Goal: Information Seeking & Learning: Learn about a topic

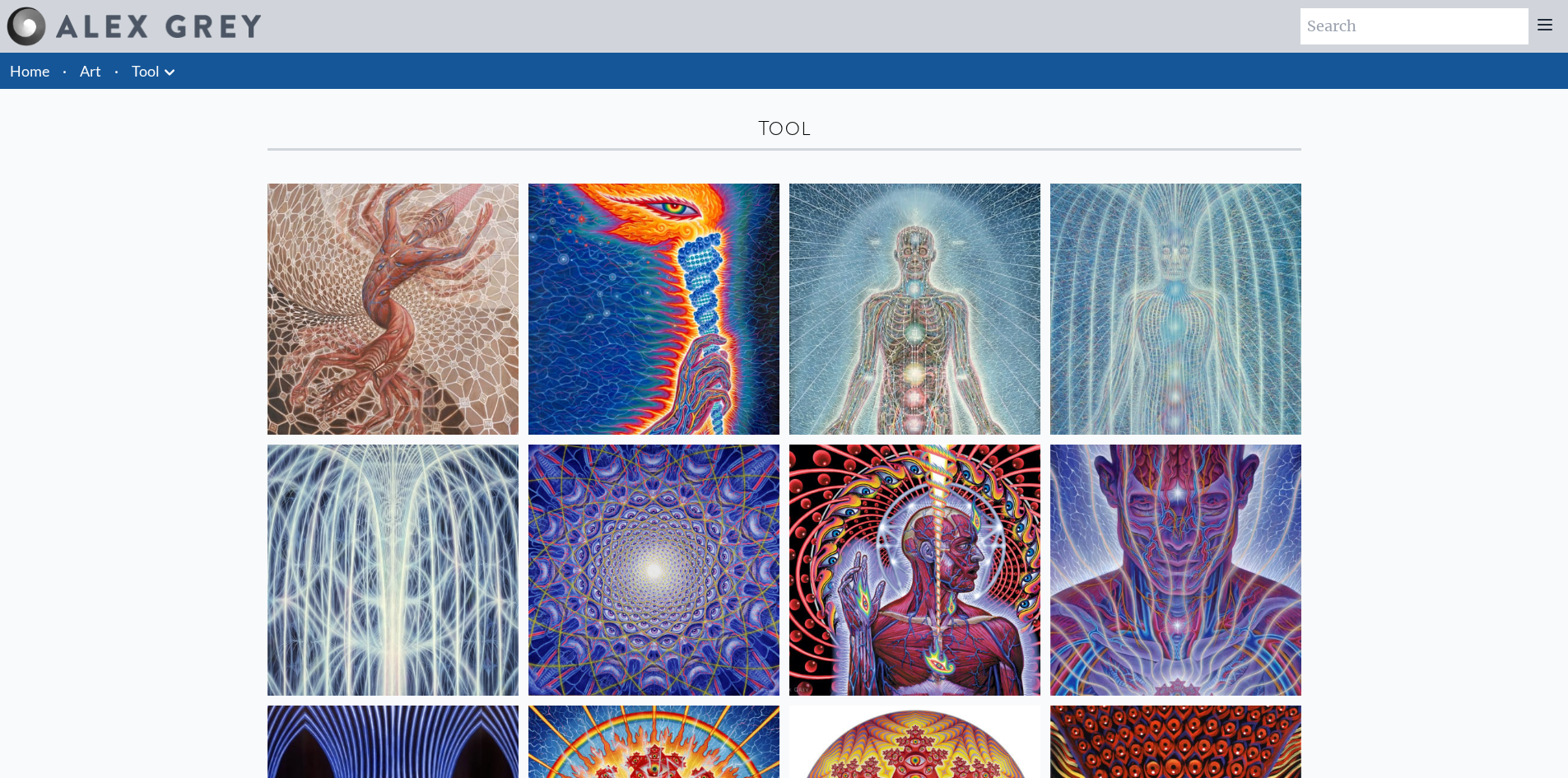
click at [373, 299] on img at bounding box center [392, 309] width 251 height 251
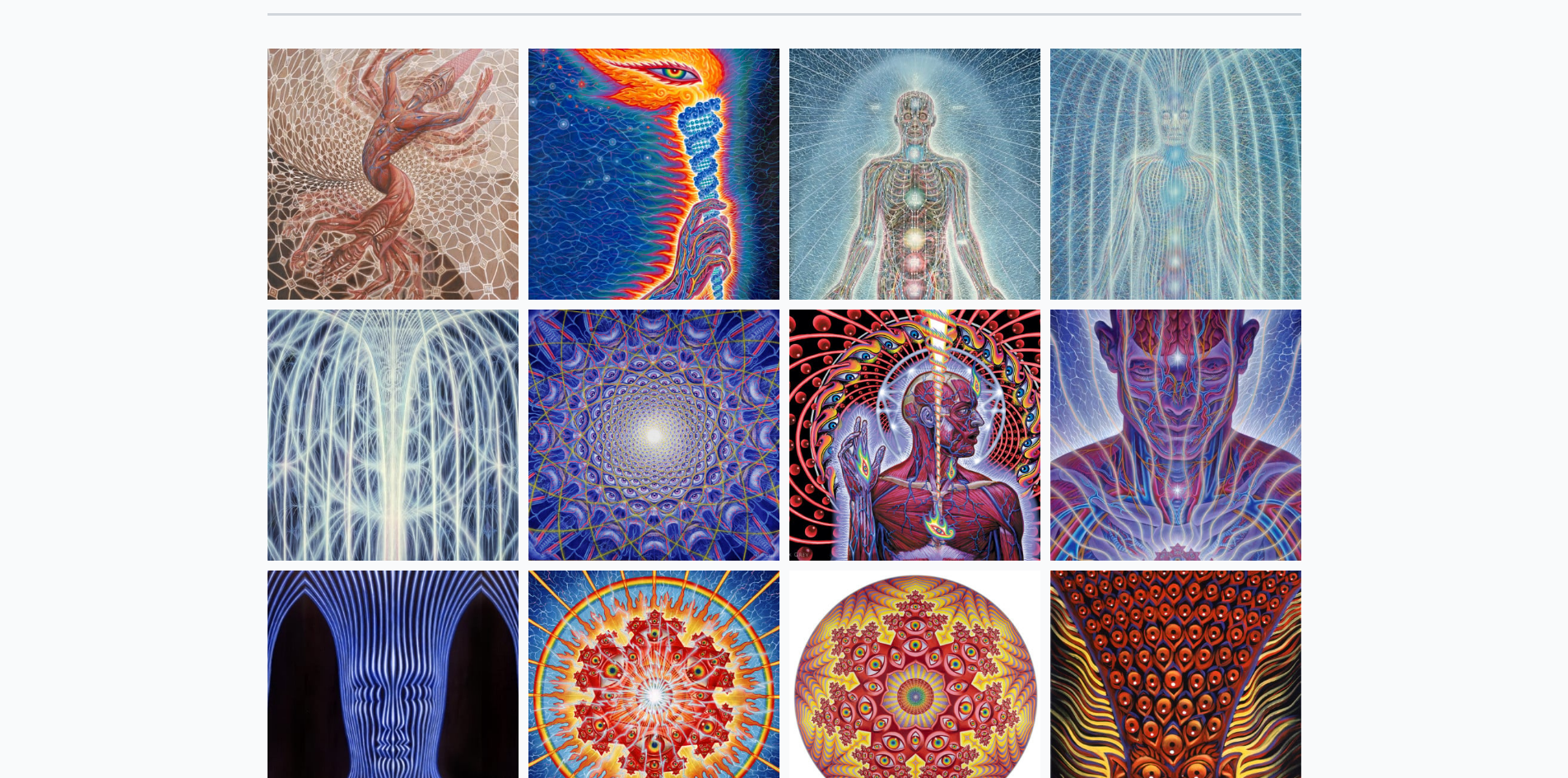
scroll to position [165, 0]
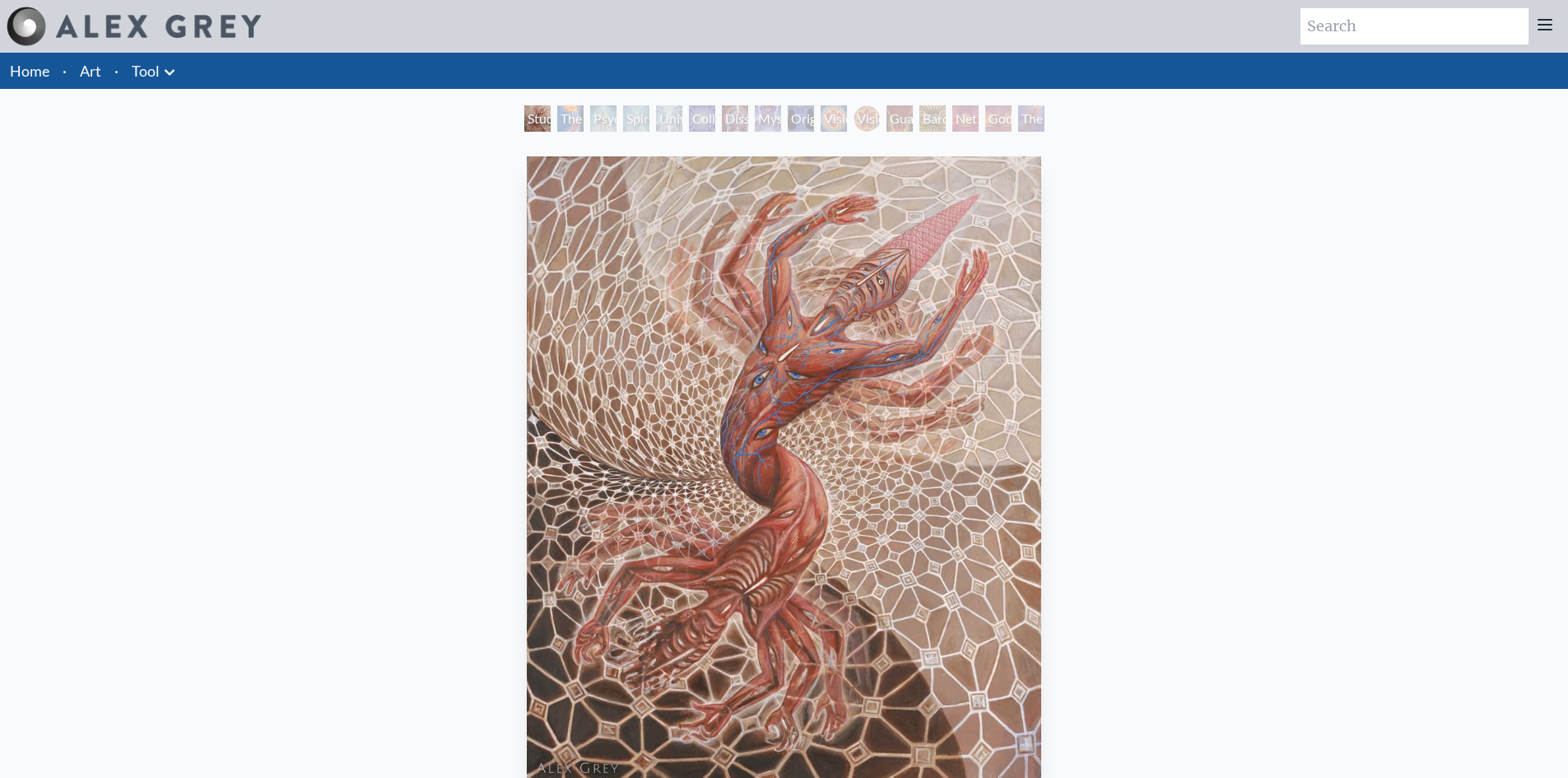
click at [1356, 234] on div "Study for the Great Turn 2020, oil on linen, 20 x 24 in. Visit the CoSM Shop" at bounding box center [784, 564] width 1541 height 828
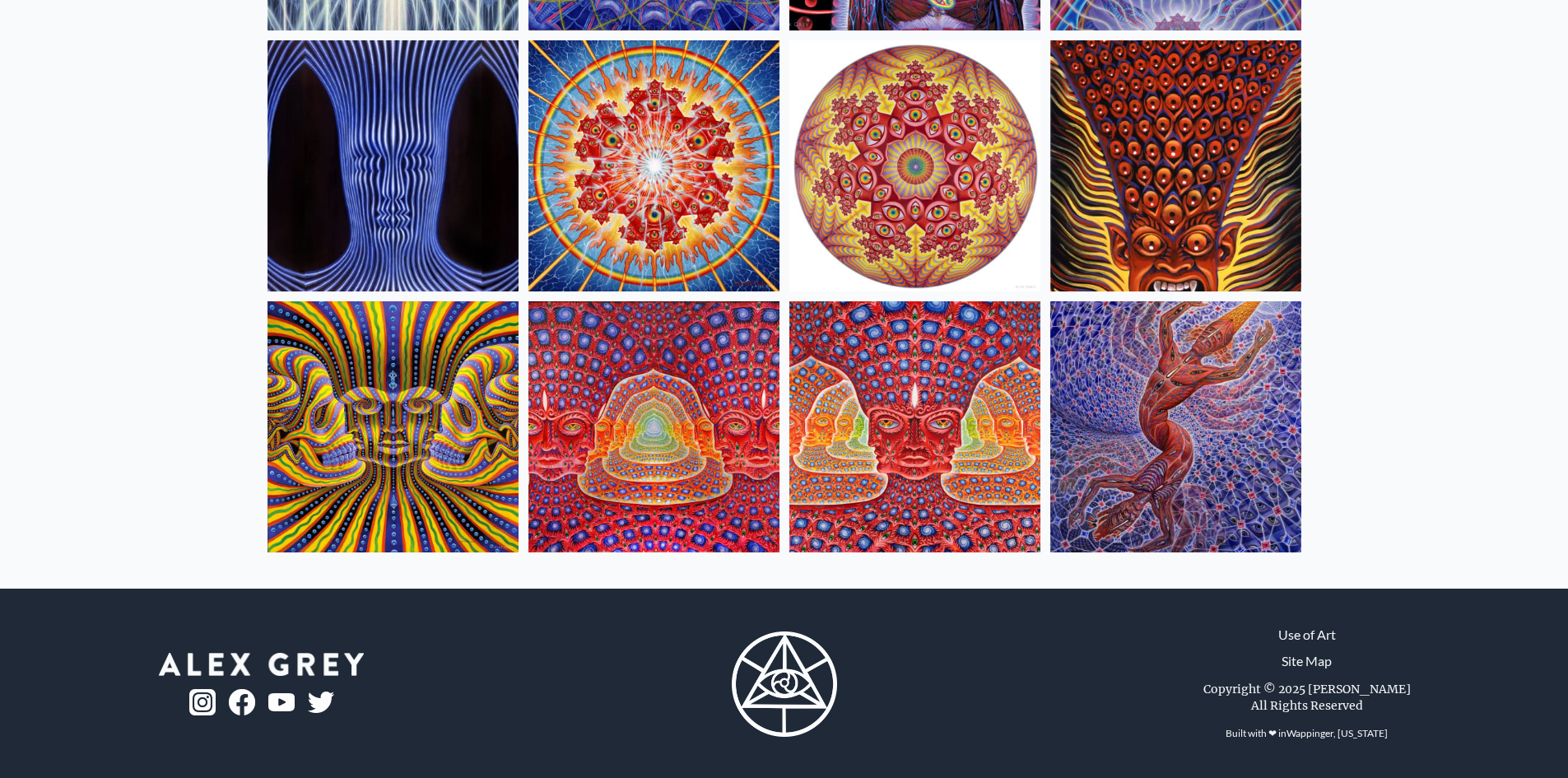
scroll to position [667, 0]
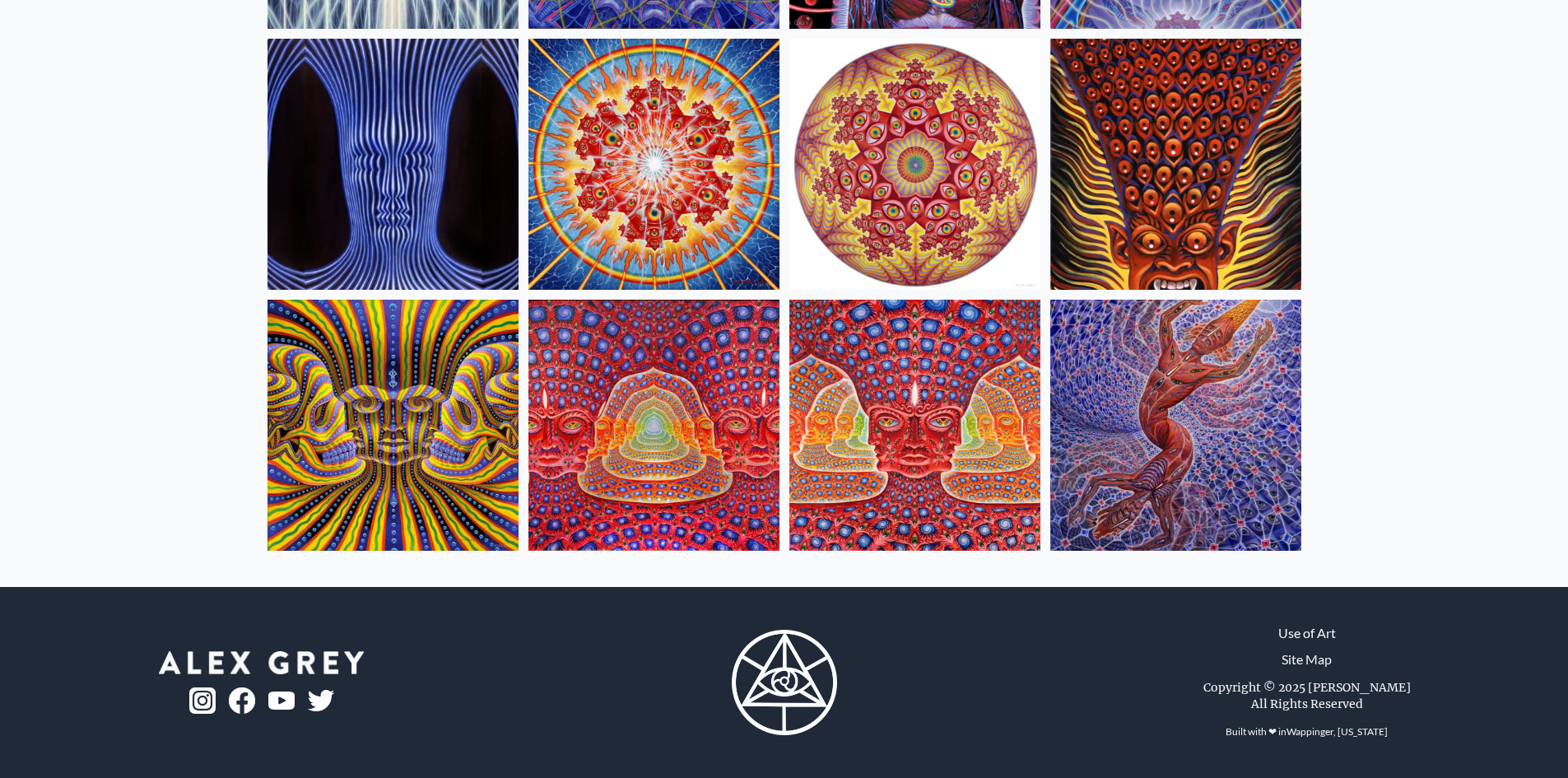
click at [1190, 386] on img at bounding box center [1175, 425] width 251 height 251
